Goal: Task Accomplishment & Management: Manage account settings

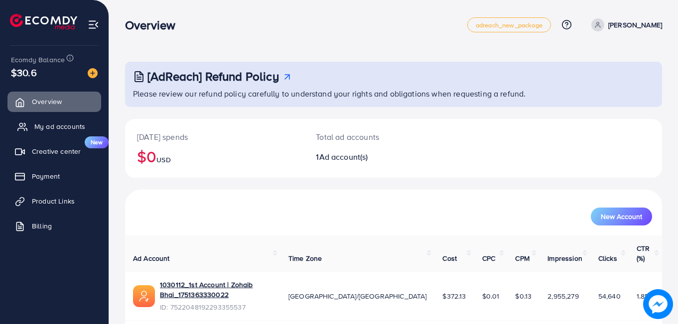
click at [42, 123] on span "My ad accounts" at bounding box center [59, 127] width 51 height 10
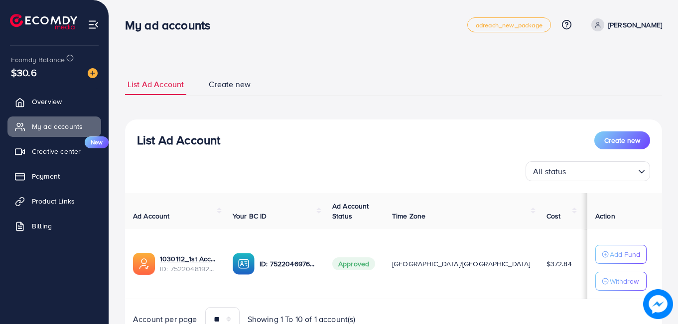
click at [114, 7] on div "List Ad Account Create new List Ad Account Create new All status Loading... Ad …" at bounding box center [393, 185] width 569 height 371
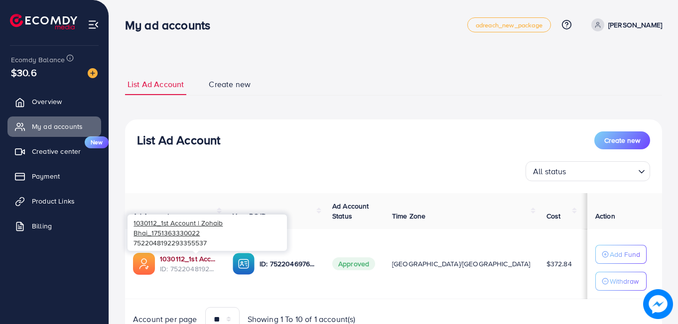
click at [205, 258] on link "1030112_1st Account | Zohaib Bhai_1751363330022" at bounding box center [188, 259] width 57 height 10
